Goal: Find specific page/section: Find specific page/section

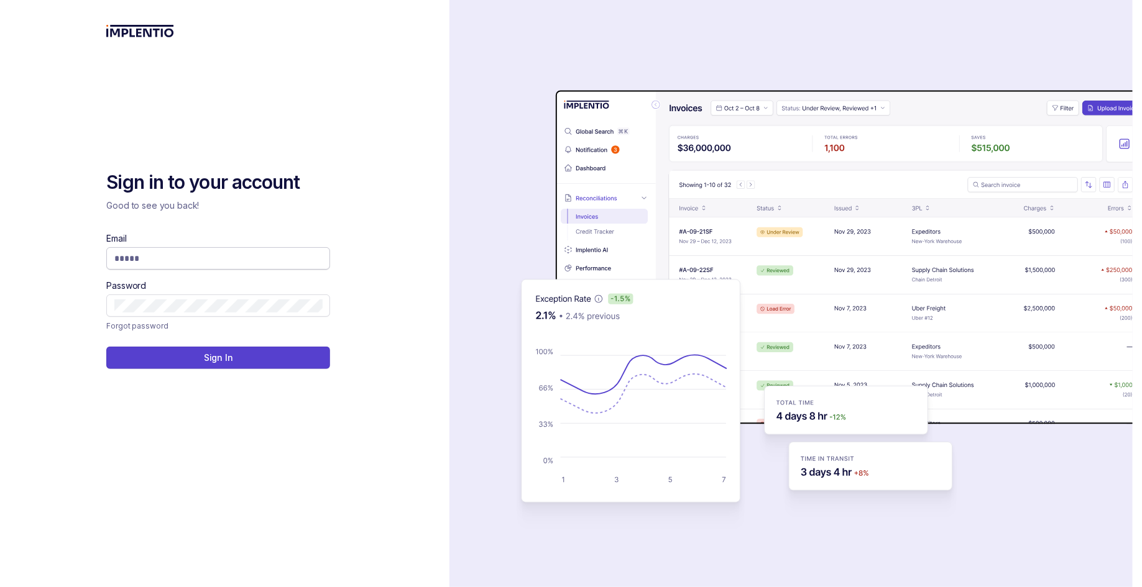
click at [270, 261] on input "Email" at bounding box center [218, 258] width 208 height 12
type input "**********"
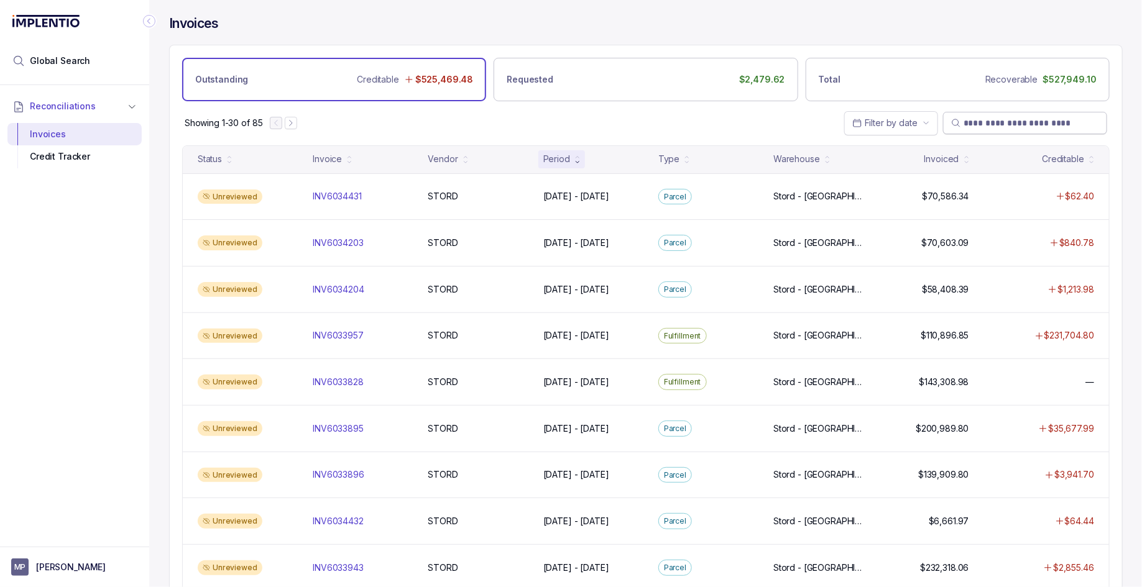
click at [1030, 117] on input "search" at bounding box center [1030, 123] width 135 height 12
paste input "**********"
type input "**********"
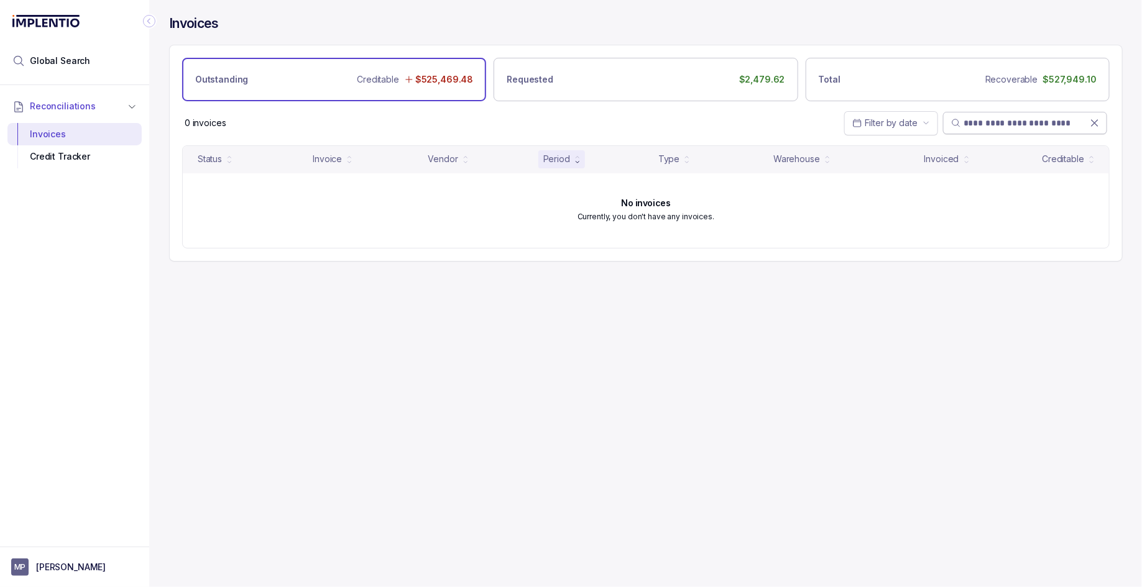
paste input "**********"
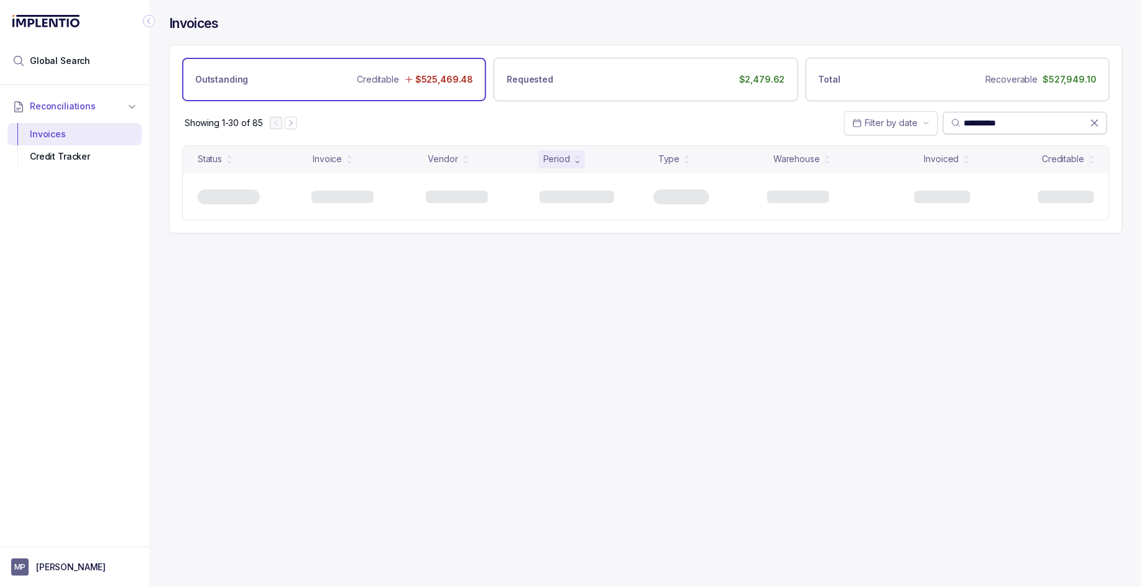
type input "**********"
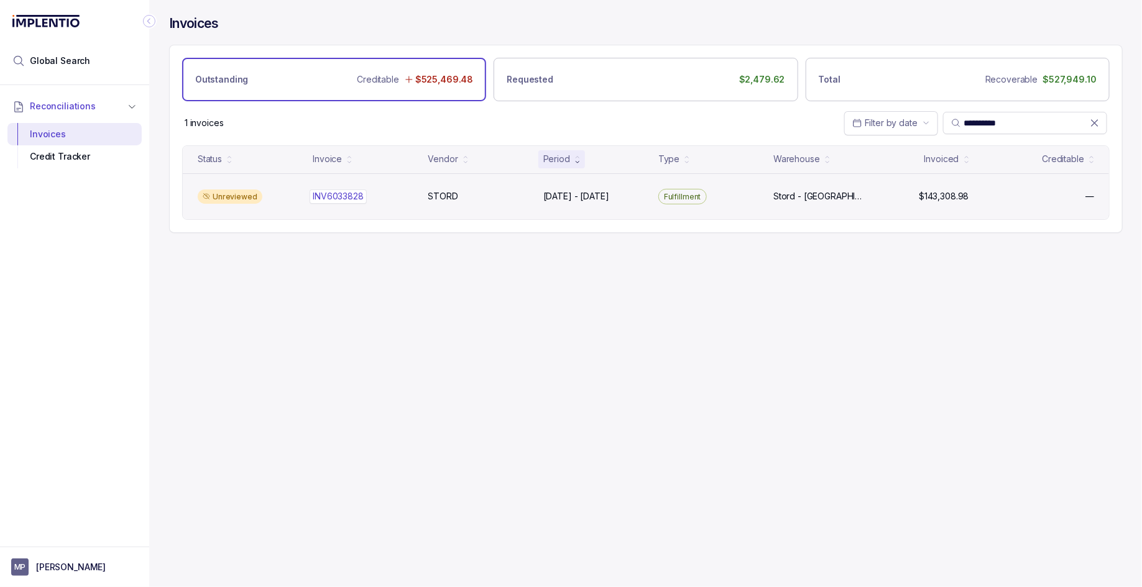
click at [341, 198] on p "INV6033828" at bounding box center [338, 197] width 57 height 14
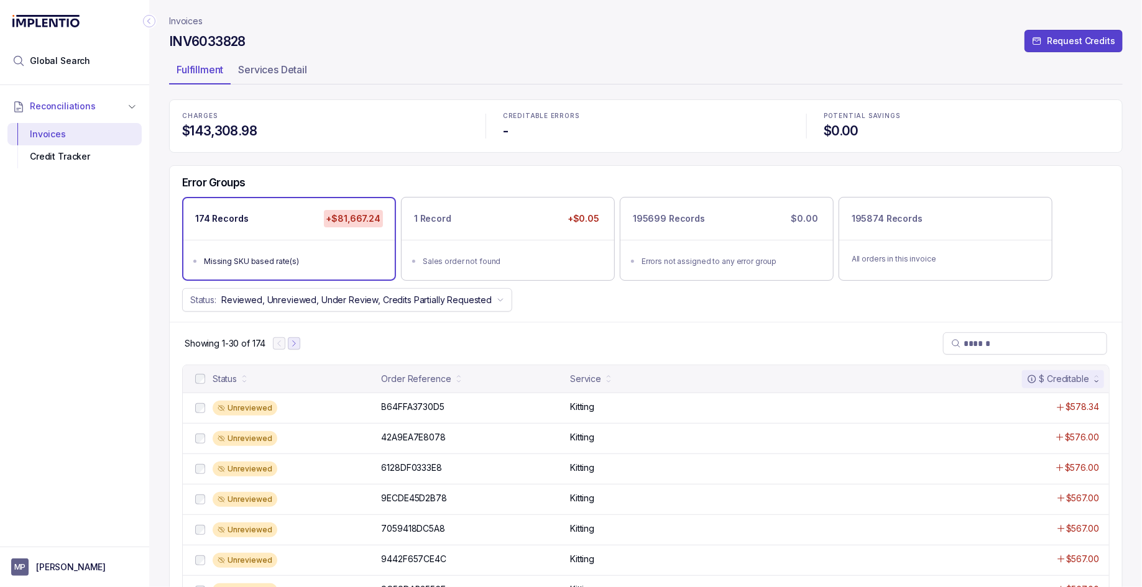
click at [300, 344] on button "Next Page" at bounding box center [294, 343] width 12 height 12
click at [301, 343] on icon "Next Page" at bounding box center [299, 343] width 9 height 9
click at [283, 343] on icon "Previous Page" at bounding box center [285, 343] width 9 height 9
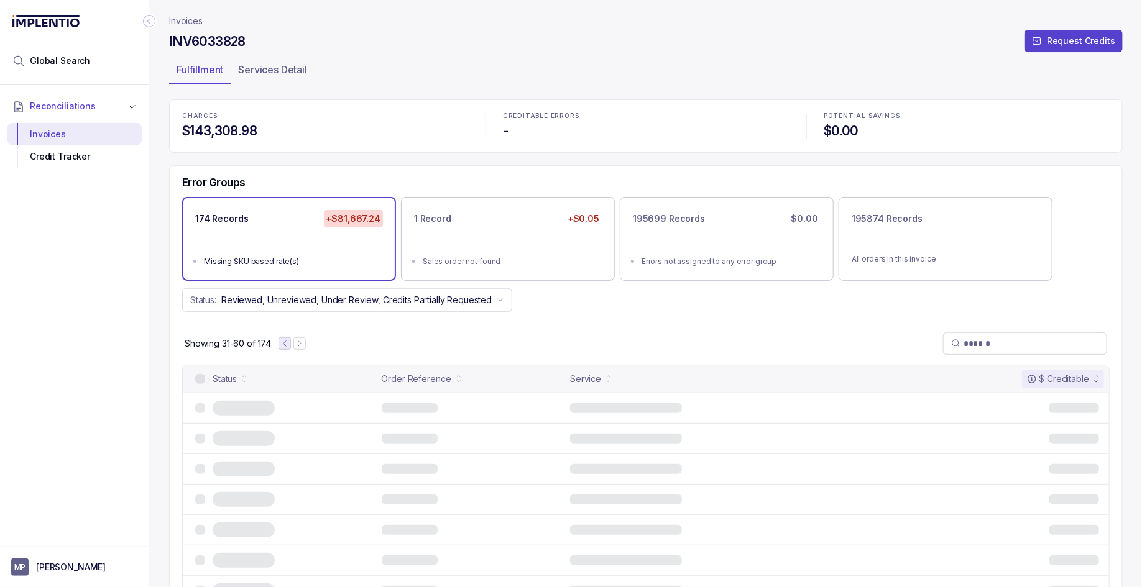
click at [283, 343] on icon "Previous Page" at bounding box center [284, 343] width 9 height 9
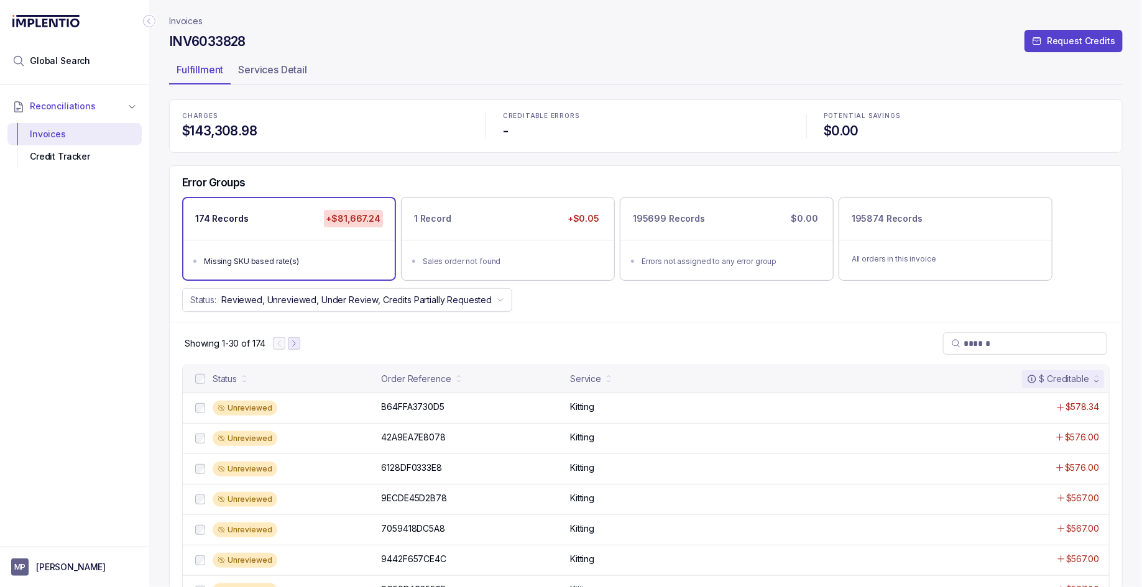
click at [292, 342] on icon "Next Page" at bounding box center [294, 343] width 9 height 9
click at [292, 342] on div at bounding box center [291, 343] width 27 height 12
click at [298, 342] on icon "Next Page" at bounding box center [299, 343] width 9 height 9
click at [298, 342] on icon "Next Page" at bounding box center [300, 343] width 9 height 9
click at [298, 342] on icon "Next Page" at bounding box center [302, 343] width 9 height 9
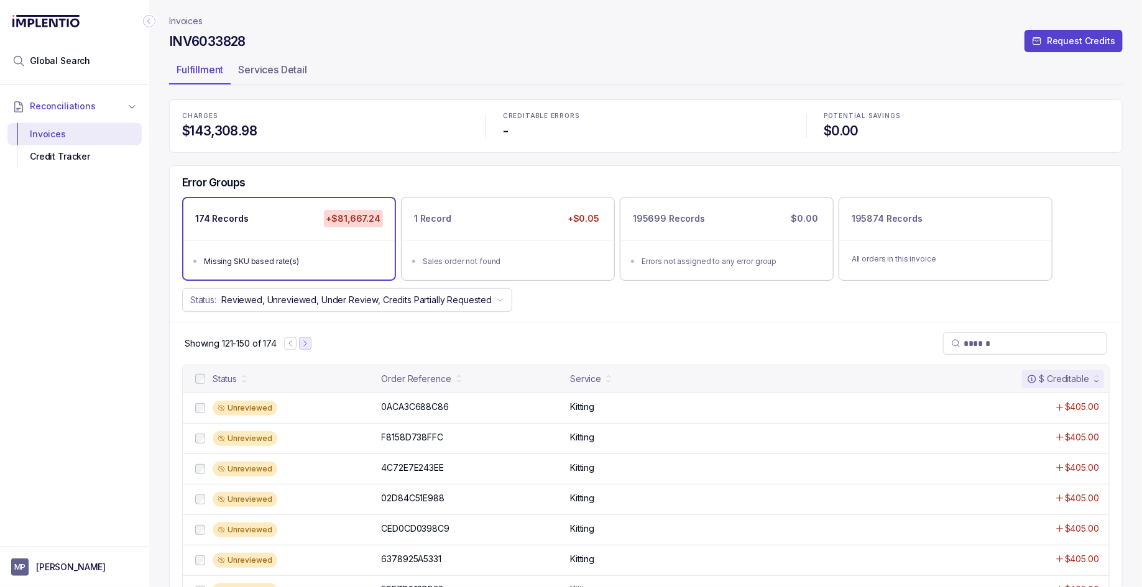
click at [298, 342] on div at bounding box center [297, 343] width 27 height 12
click at [309, 342] on icon "Next Page" at bounding box center [305, 343] width 9 height 9
click at [318, 250] on ul "Missing SKU based rate(s)" at bounding box center [288, 260] width 211 height 40
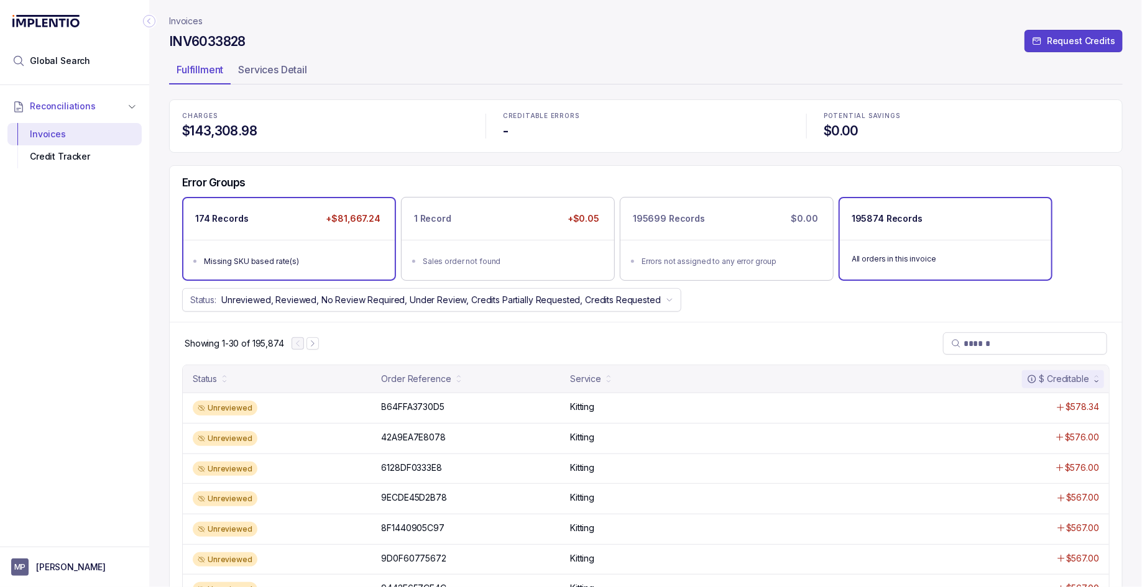
click at [338, 258] on div "Missing SKU based rate(s)" at bounding box center [293, 261] width 178 height 12
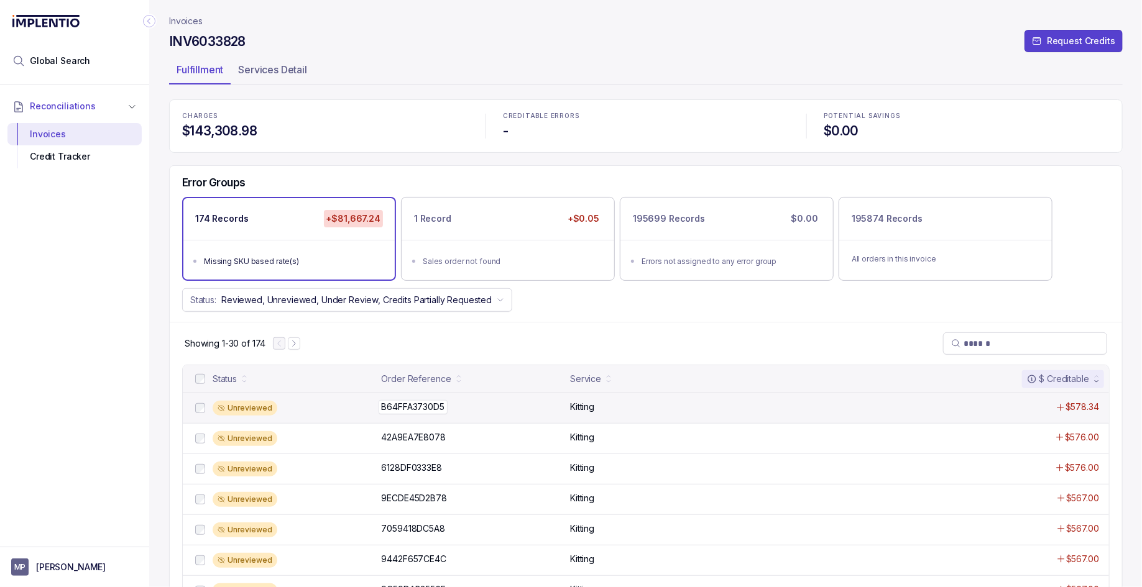
click at [444, 408] on div "B64FFA3730D5 B64FFA3730D5" at bounding box center [413, 407] width 63 height 12
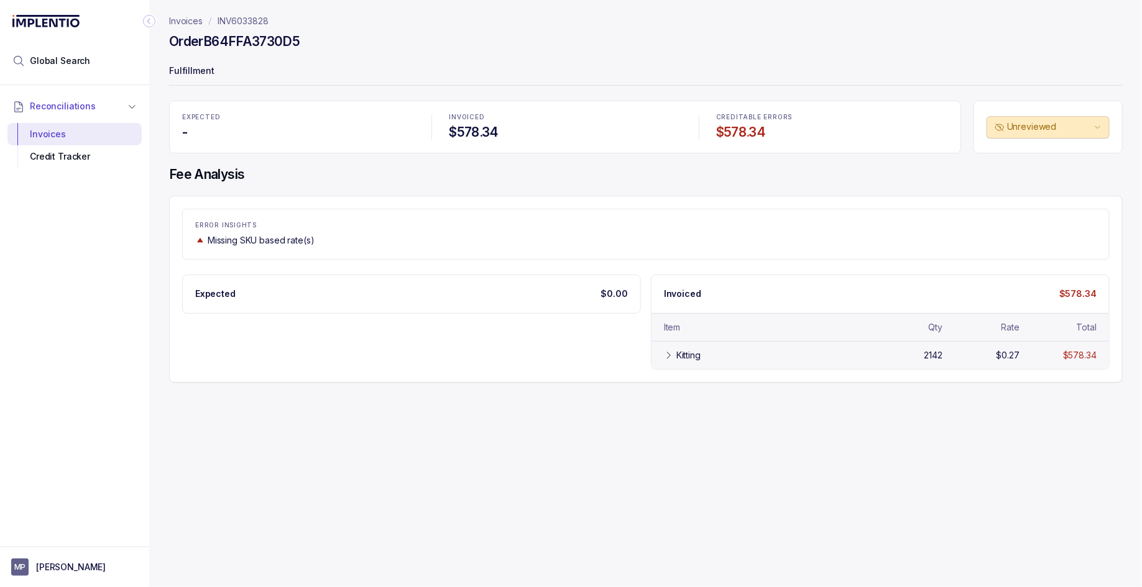
click at [656, 355] on div "Kitting 2142 $0.27 $578.34" at bounding box center [879, 355] width 457 height 28
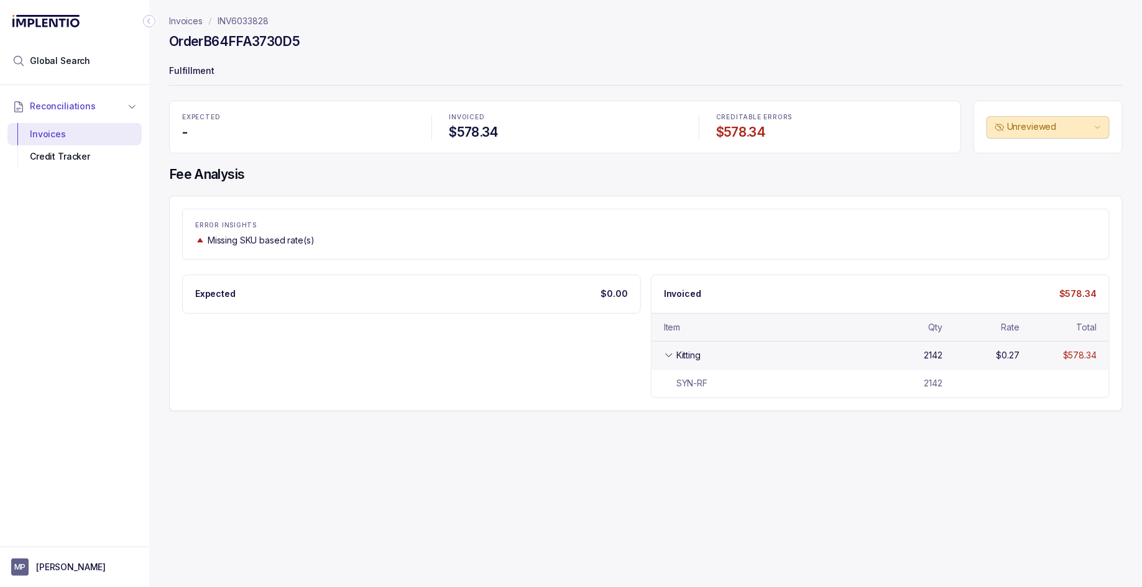
click at [663, 355] on div "Kitting 2142 $0.27 $578.34" at bounding box center [879, 355] width 457 height 28
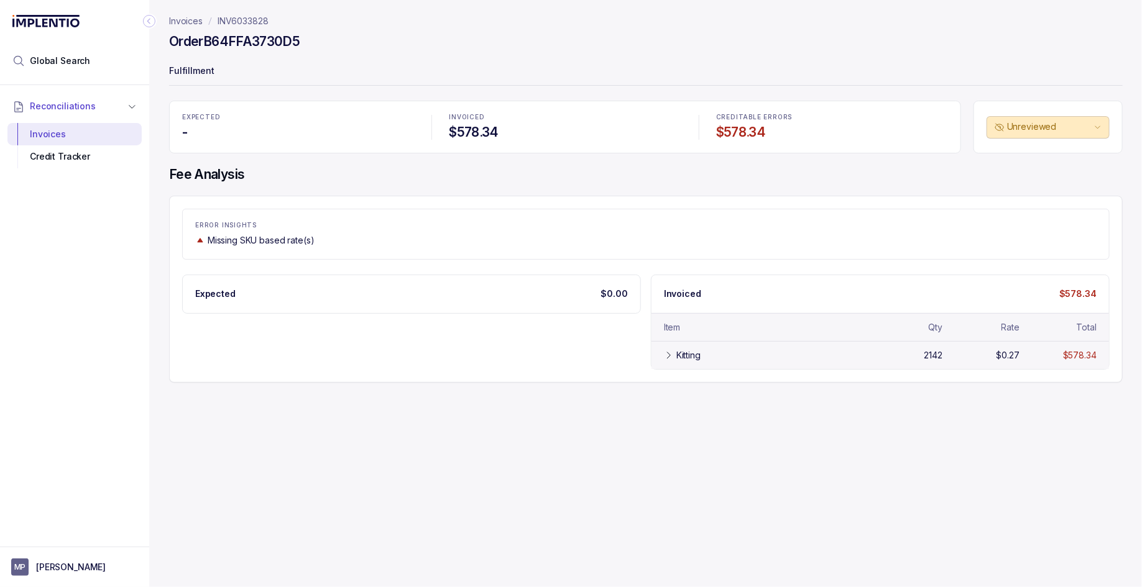
click at [663, 356] on div "Kitting 2142 $0.27 $578.34" at bounding box center [879, 355] width 457 height 28
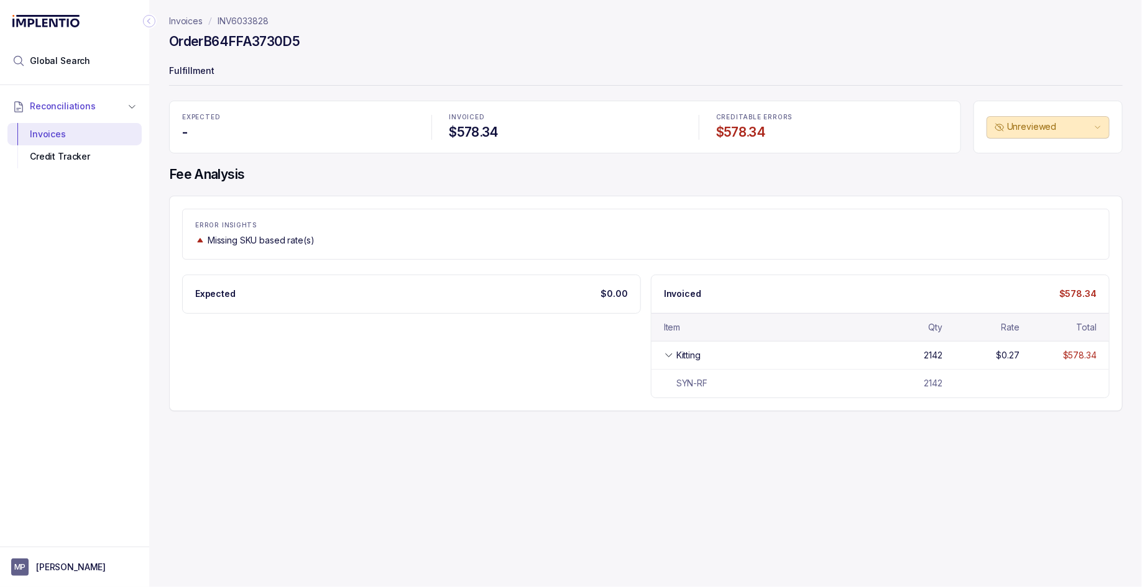
click at [211, 237] on p "Missing SKU based rate(s)" at bounding box center [261, 240] width 107 height 12
drag, startPoint x: 211, startPoint y: 237, endPoint x: 333, endPoint y: 237, distance: 121.2
click at [332, 237] on div "Missing SKU based rate(s)" at bounding box center [645, 240] width 901 height 12
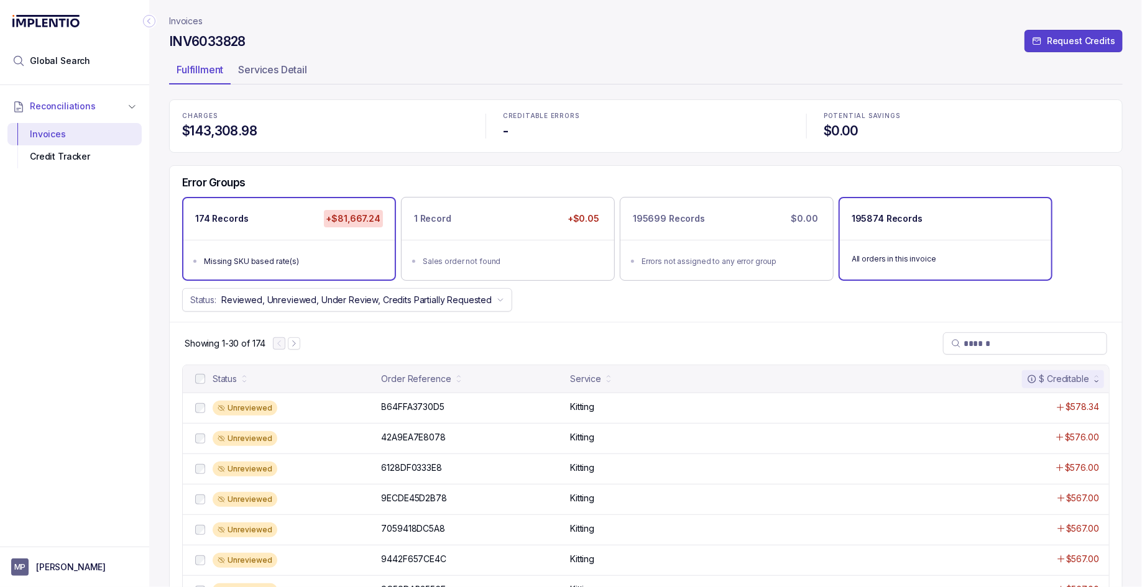
click at [845, 249] on div "All orders in this invoice" at bounding box center [945, 258] width 211 height 37
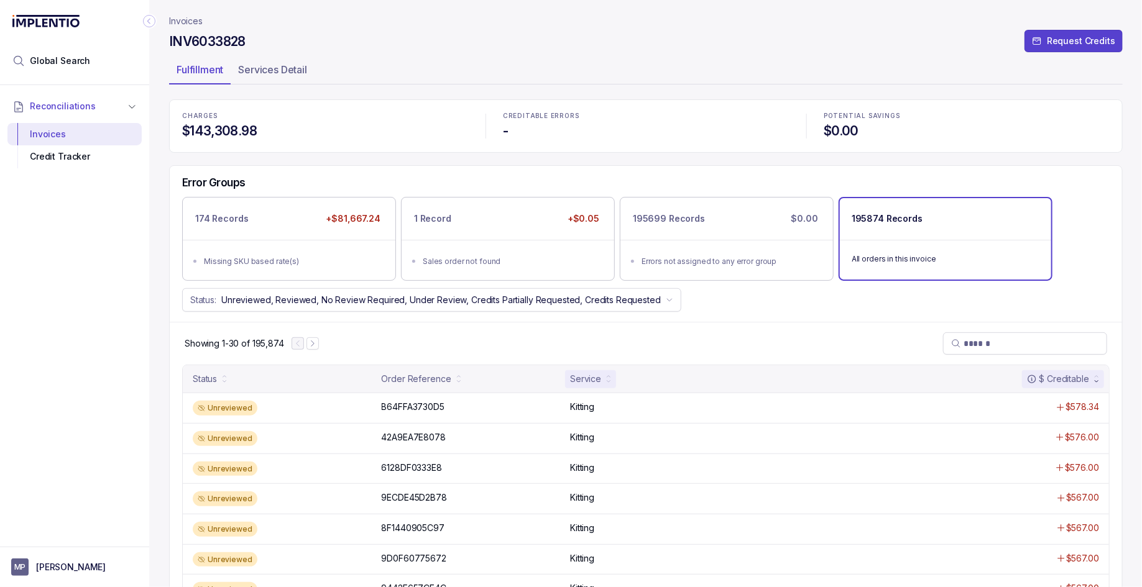
click at [597, 379] on div "Service" at bounding box center [585, 379] width 31 height 12
click at [591, 373] on div "Service" at bounding box center [585, 379] width 31 height 12
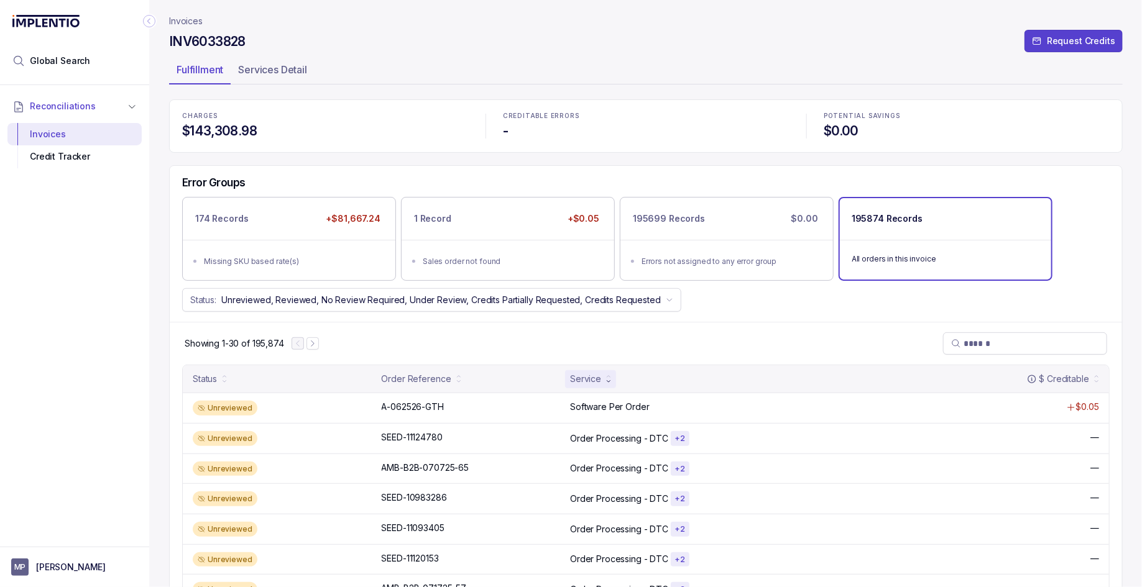
click at [234, 53] on div "INV6033828 Request Credits" at bounding box center [645, 43] width 953 height 22
click at [234, 45] on h4 "INV6033828" at bounding box center [207, 41] width 76 height 17
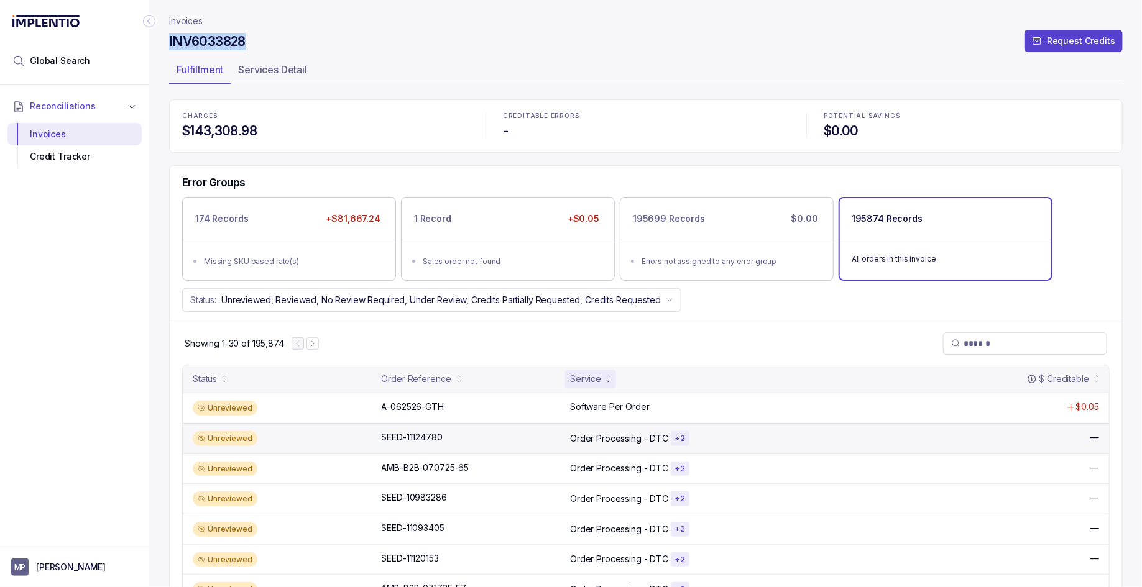
copy h4 "INV6033828"
